Goal: Information Seeking & Learning: Learn about a topic

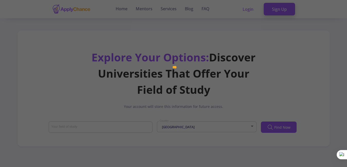
type input "Biological Sciences / Biomedical Engineering"
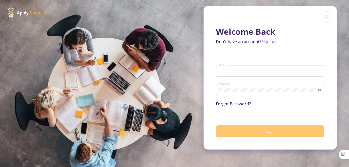
type input "[EMAIL_ADDRESS][DOMAIN_NAME]"
click at [272, 134] on button "Login" at bounding box center [270, 131] width 108 height 12
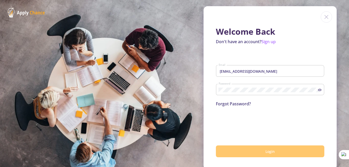
click at [265, 152] on span "Login" at bounding box center [269, 151] width 9 height 5
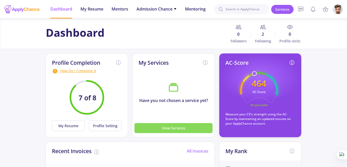
click at [191, 130] on button "View Services" at bounding box center [173, 128] width 78 height 10
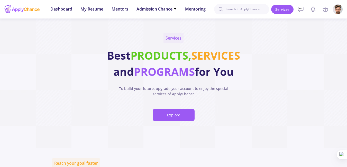
click at [22, 10] on div at bounding box center [22, 9] width 36 height 13
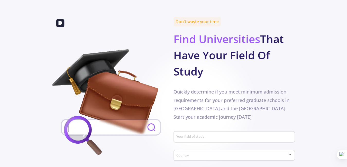
scroll to position [329, 0]
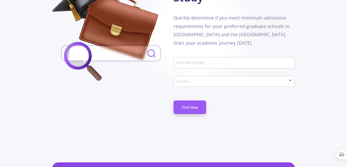
click at [187, 61] on input "Your field of study" at bounding box center [235, 63] width 118 height 5
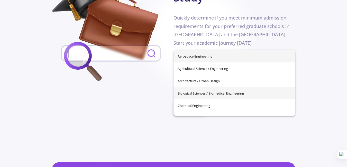
click at [201, 95] on span "Biological Sciences / Biomedical Engineering" at bounding box center [233, 93] width 113 height 12
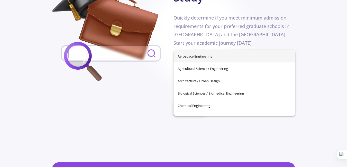
type input "Biological Sciences / Biomedical Engineering"
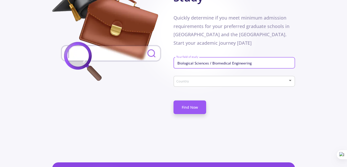
click at [197, 80] on span at bounding box center [232, 82] width 110 height 4
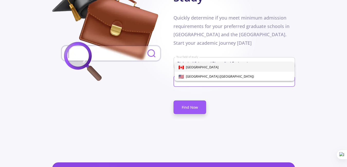
click at [195, 67] on span "[GEOGRAPHIC_DATA]" at bounding box center [201, 67] width 35 height 5
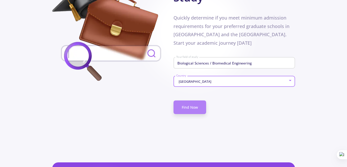
click at [194, 100] on link "Find Now" at bounding box center [189, 107] width 33 height 14
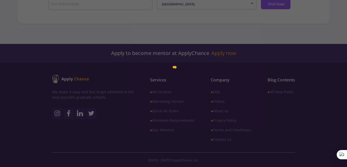
scroll to position [123, 0]
type input "Biological Sciences / Biomedical Engineering"
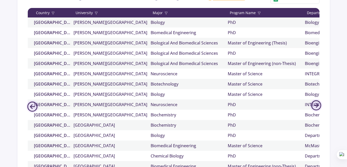
scroll to position [412, 0]
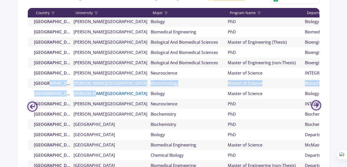
drag, startPoint x: 72, startPoint y: 82, endPoint x: 93, endPoint y: 90, distance: 21.9
click at [93, 90] on div "[GEOGRAPHIC_DATA] Acadia University Biology Master of Science Department of Bio…" at bounding box center [290, 102] width 524 height 170
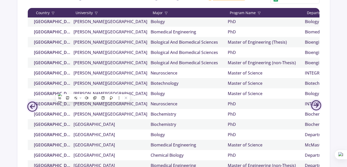
click at [15, 71] on div "Dashboard My Resume Services Mentors Admission Chance With Minimum Requirements…" at bounding box center [173, 18] width 347 height 352
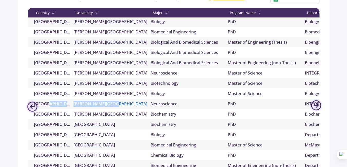
drag, startPoint x: 69, startPoint y: 103, endPoint x: 112, endPoint y: 102, distance: 42.6
click at [112, 102] on div "[GEOGRAPHIC_DATA] [PERSON_NAME][GEOGRAPHIC_DATA] Neuroscience PhD INTEGRATED PR…" at bounding box center [290, 104] width 524 height 10
copy div "[PERSON_NAME][GEOGRAPHIC_DATA]"
